Goal: Task Accomplishment & Management: Complete application form

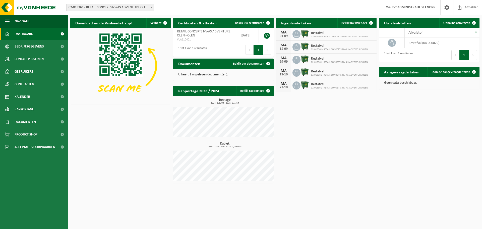
click at [74, 7] on span "02-013361 - RETAIL CONCEPTS NV-AS ADVENTURE OLEN - OLEN" at bounding box center [110, 7] width 87 height 7
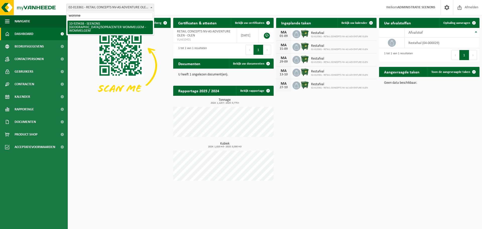
type input "wommel"
select select "133983"
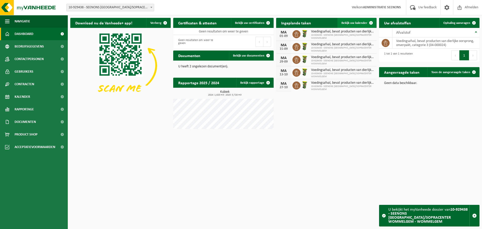
click at [360, 23] on span "Bekijk uw kalender" at bounding box center [354, 22] width 26 height 3
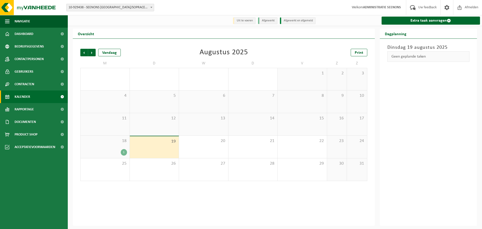
click at [119, 152] on div "1" at bounding box center [105, 152] width 44 height 7
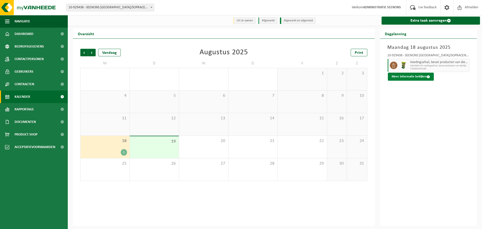
click at [420, 74] on button "Meer informatie bekijken" at bounding box center [411, 77] width 46 height 8
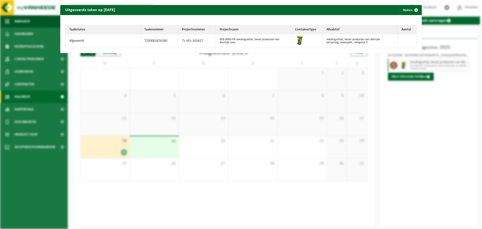
click at [250, 105] on div "Uitgevoerde taken op 2025-08-18 Sluiten Taakstatus Taaknummer Projectnummer Pro…" at bounding box center [241, 114] width 482 height 229
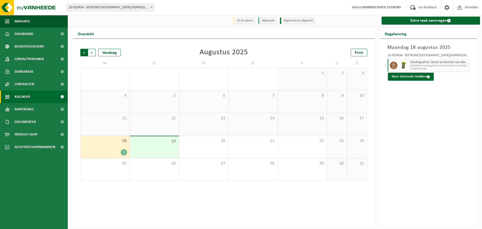
click at [93, 50] on span "Volgende" at bounding box center [92, 53] width 8 height 8
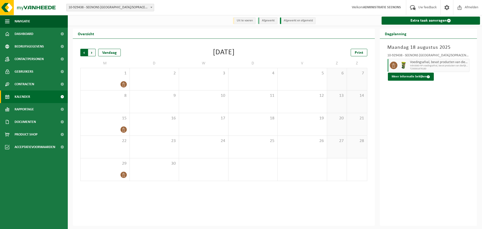
click at [94, 51] on span "Volgende" at bounding box center [92, 53] width 8 height 8
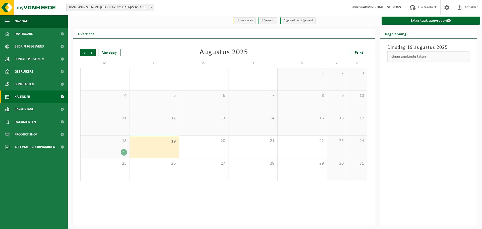
click at [101, 10] on span "10-929438 - SEENONS [GEOGRAPHIC_DATA]/SOPRACENTER WOMMELGEM - WOMMELGEM" at bounding box center [110, 7] width 87 height 7
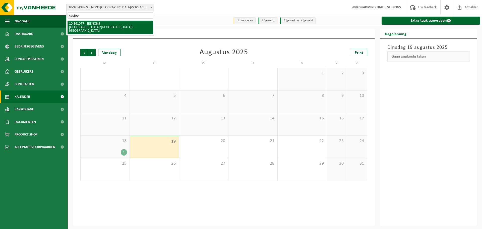
type input "kasteel"
select select "149825"
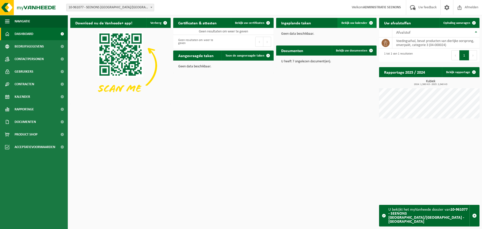
click at [357, 21] on span "Bekijk uw kalender" at bounding box center [354, 22] width 26 height 3
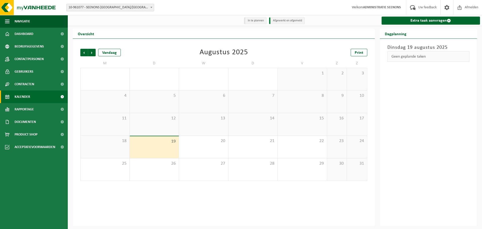
click at [115, 142] on span "18" at bounding box center [105, 141] width 44 height 6
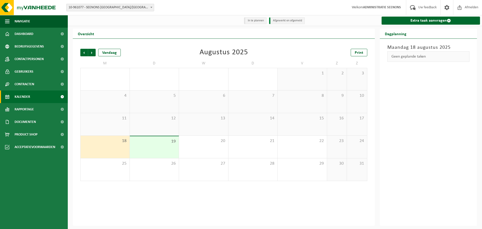
click at [304, 124] on div "15" at bounding box center [302, 124] width 49 height 22
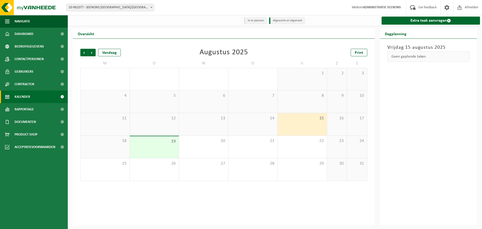
click at [240, 124] on div "14" at bounding box center [252, 124] width 49 height 22
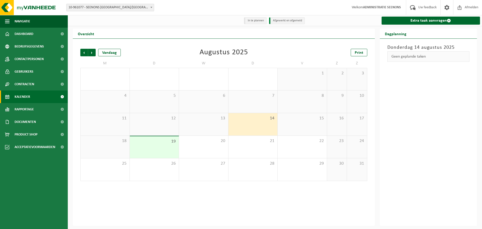
click at [192, 123] on div "13" at bounding box center [203, 124] width 49 height 22
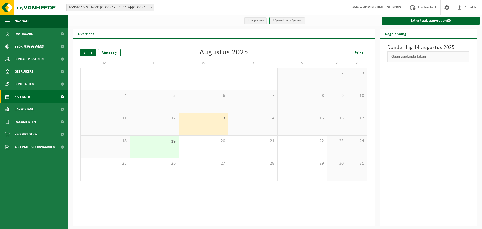
click at [152, 123] on div "12" at bounding box center [154, 124] width 49 height 22
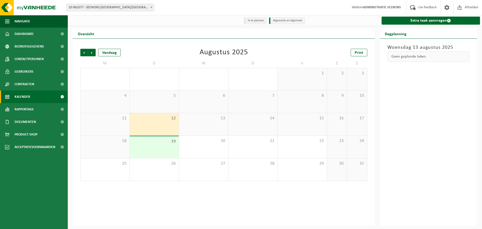
click at [120, 125] on div "11" at bounding box center [105, 124] width 49 height 22
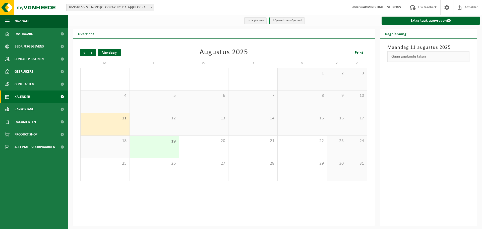
click at [105, 49] on div "Vandaag" at bounding box center [109, 53] width 23 height 8
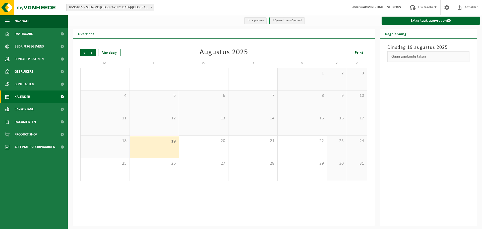
click at [91, 147] on div "18" at bounding box center [105, 147] width 49 height 22
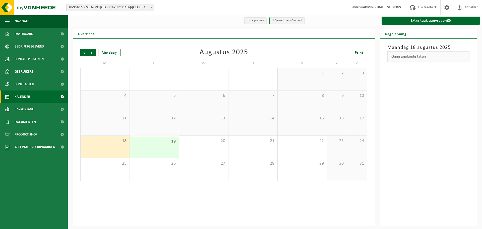
click at [117, 126] on div "11" at bounding box center [105, 124] width 49 height 22
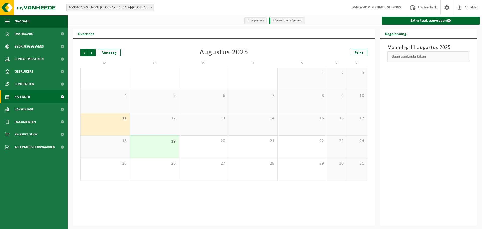
click at [357, 126] on div "17" at bounding box center [357, 124] width 20 height 22
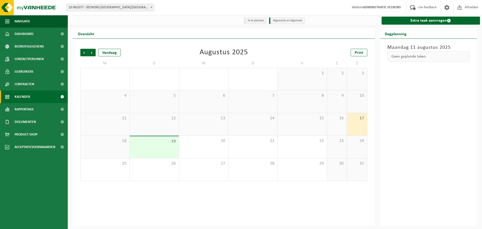
click at [303, 127] on div "15" at bounding box center [302, 124] width 49 height 22
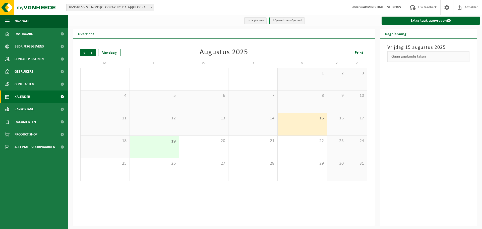
click at [253, 126] on div "14" at bounding box center [252, 124] width 49 height 22
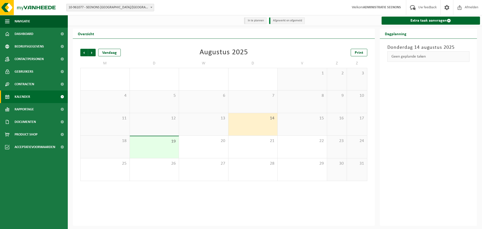
click at [216, 124] on div "13" at bounding box center [203, 124] width 49 height 22
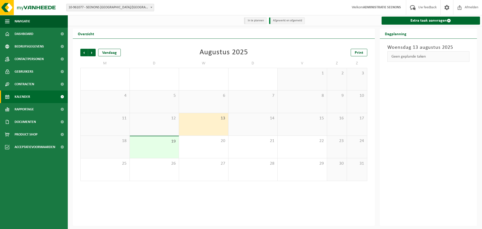
click at [155, 123] on div "12" at bounding box center [154, 124] width 49 height 22
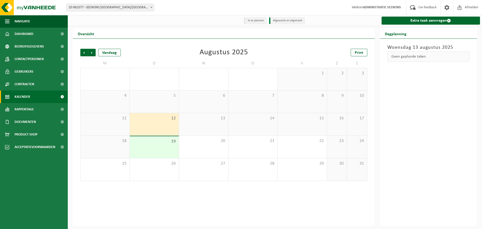
click at [101, 121] on span "11" at bounding box center [105, 118] width 44 height 6
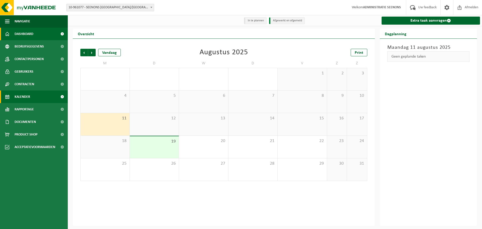
click at [37, 36] on link "Dashboard" at bounding box center [34, 34] width 68 height 13
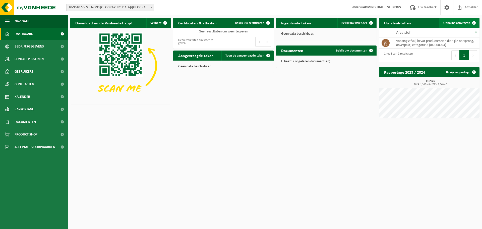
click at [460, 23] on span "Ophaling aanvragen" at bounding box center [456, 22] width 27 height 3
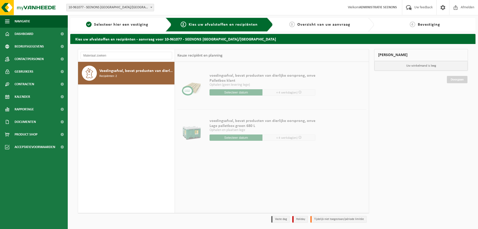
click at [132, 80] on div "Voedingsafval, bevat producten van dierlijke oorsprong, onverpakt, categorie 3 …" at bounding box center [136, 73] width 74 height 15
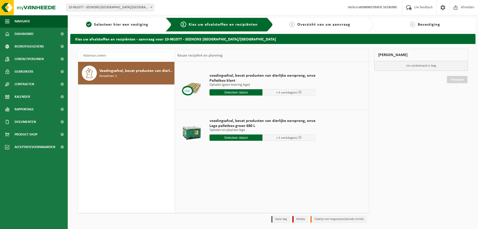
click at [236, 138] on input "text" at bounding box center [236, 137] width 53 height 6
click at [229, 189] on div "20" at bounding box center [232, 190] width 9 height 8
type input "Van [DATE]"
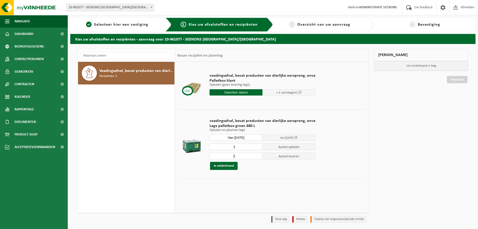
type input "1"
click at [257, 147] on input "1" at bounding box center [236, 146] width 53 height 7
type input "1"
click at [257, 156] on input "1" at bounding box center [236, 156] width 53 height 7
click at [229, 169] on div "voedingsafval, bevat producten van dierlijke oorsprong, onve Lage palletbox gro…" at bounding box center [262, 144] width 111 height 62
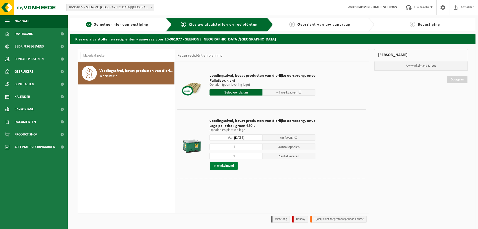
click at [231, 163] on button "In winkelmand" at bounding box center [224, 166] width 28 height 8
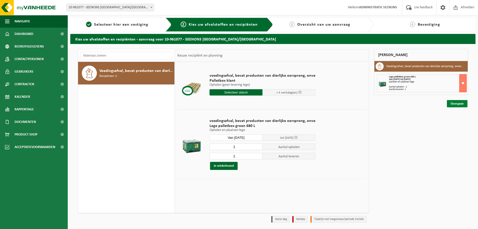
click at [456, 103] on link "Doorgaan" at bounding box center [457, 103] width 21 height 7
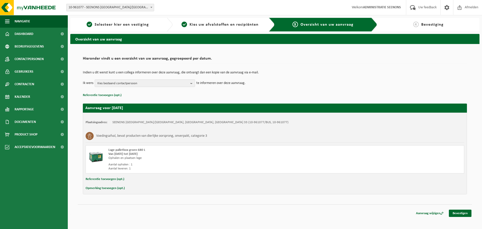
click at [109, 188] on button "Opmerking toevoegen (opt.)" at bounding box center [105, 188] width 39 height 7
click at [133, 192] on input "text" at bounding box center [284, 189] width 349 height 8
type input "Dit was initieel aangevraagd voor op 18/08 maar lijkt uit de kalender verdwenen"
click at [454, 213] on link "Bevestigen" at bounding box center [460, 213] width 23 height 7
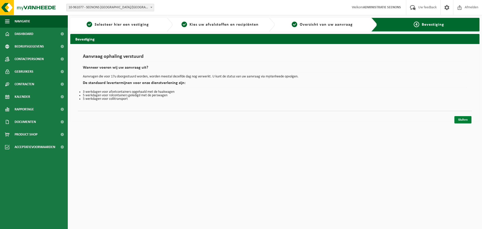
click at [465, 118] on link "Sluiten" at bounding box center [462, 119] width 17 height 7
